Goal: Task Accomplishment & Management: Use online tool/utility

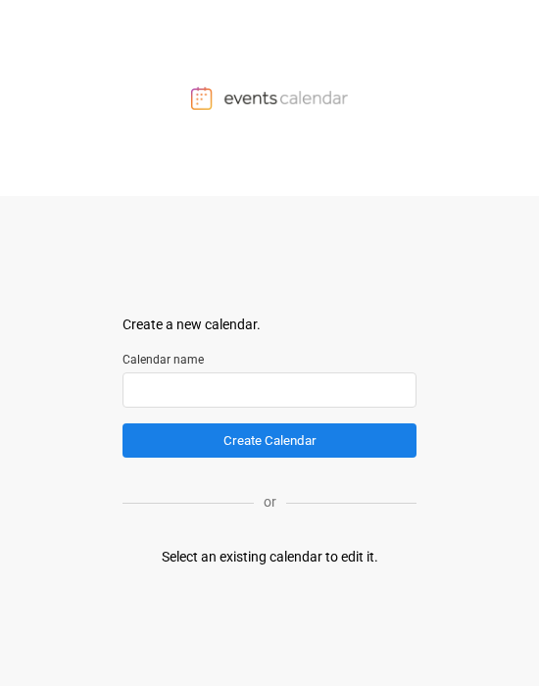
click at [185, 404] on input "text" at bounding box center [270, 389] width 294 height 35
type input "*********"
click at [123, 423] on button "Create Calendar" at bounding box center [270, 440] width 294 height 34
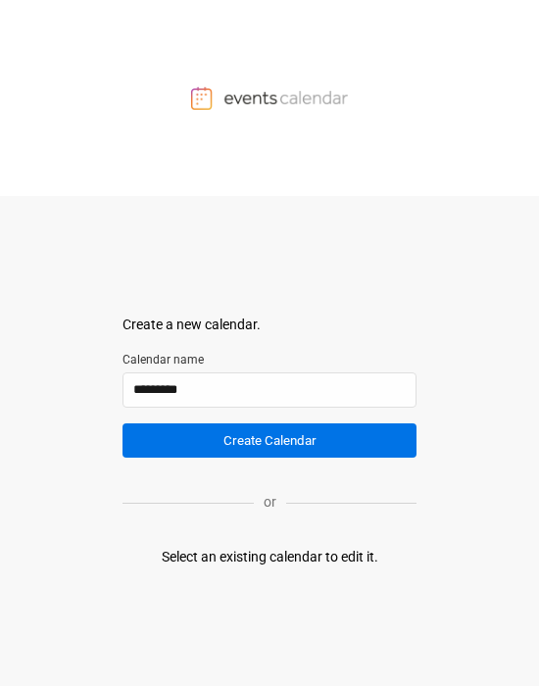
click at [163, 456] on button "Create Calendar" at bounding box center [270, 440] width 294 height 34
click at [272, 442] on button "Create Calendar" at bounding box center [270, 440] width 294 height 34
click at [240, 447] on button "Create Calendar" at bounding box center [270, 440] width 294 height 34
click at [245, 436] on button "Create Calendar" at bounding box center [270, 440] width 294 height 34
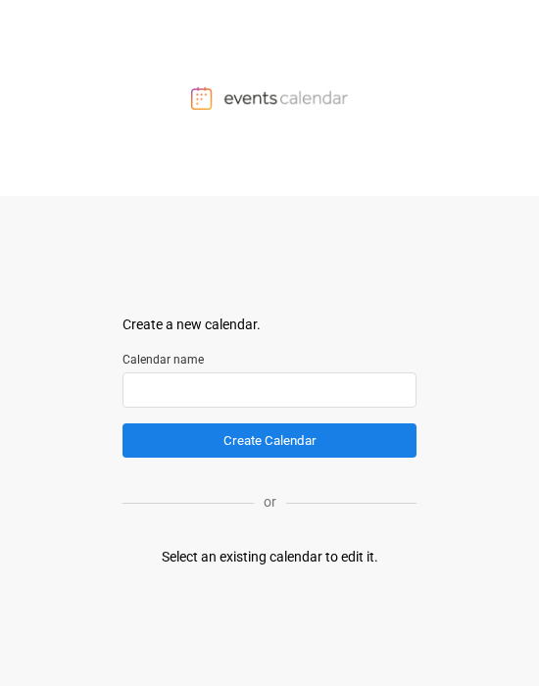
click at [173, 354] on input "text" at bounding box center [270, 389] width 294 height 35
type input "*********"
click at [123, 354] on button "Create Calendar" at bounding box center [270, 440] width 294 height 34
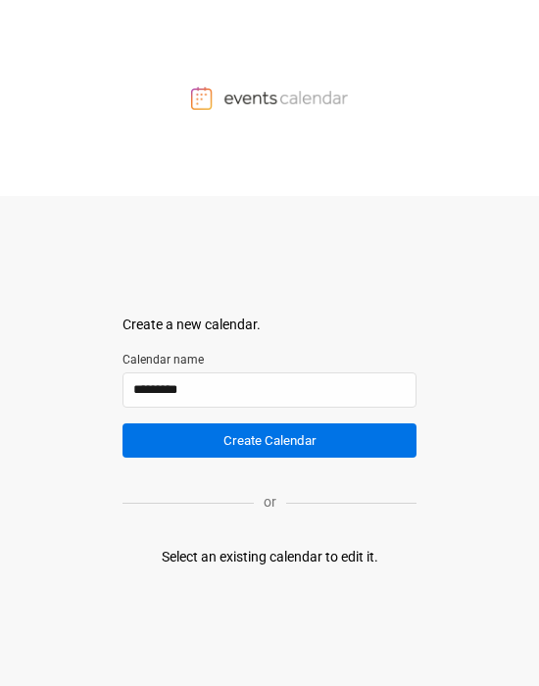
click at [242, 354] on button "Create Calendar" at bounding box center [270, 440] width 294 height 34
